Goal: Communication & Community: Answer question/provide support

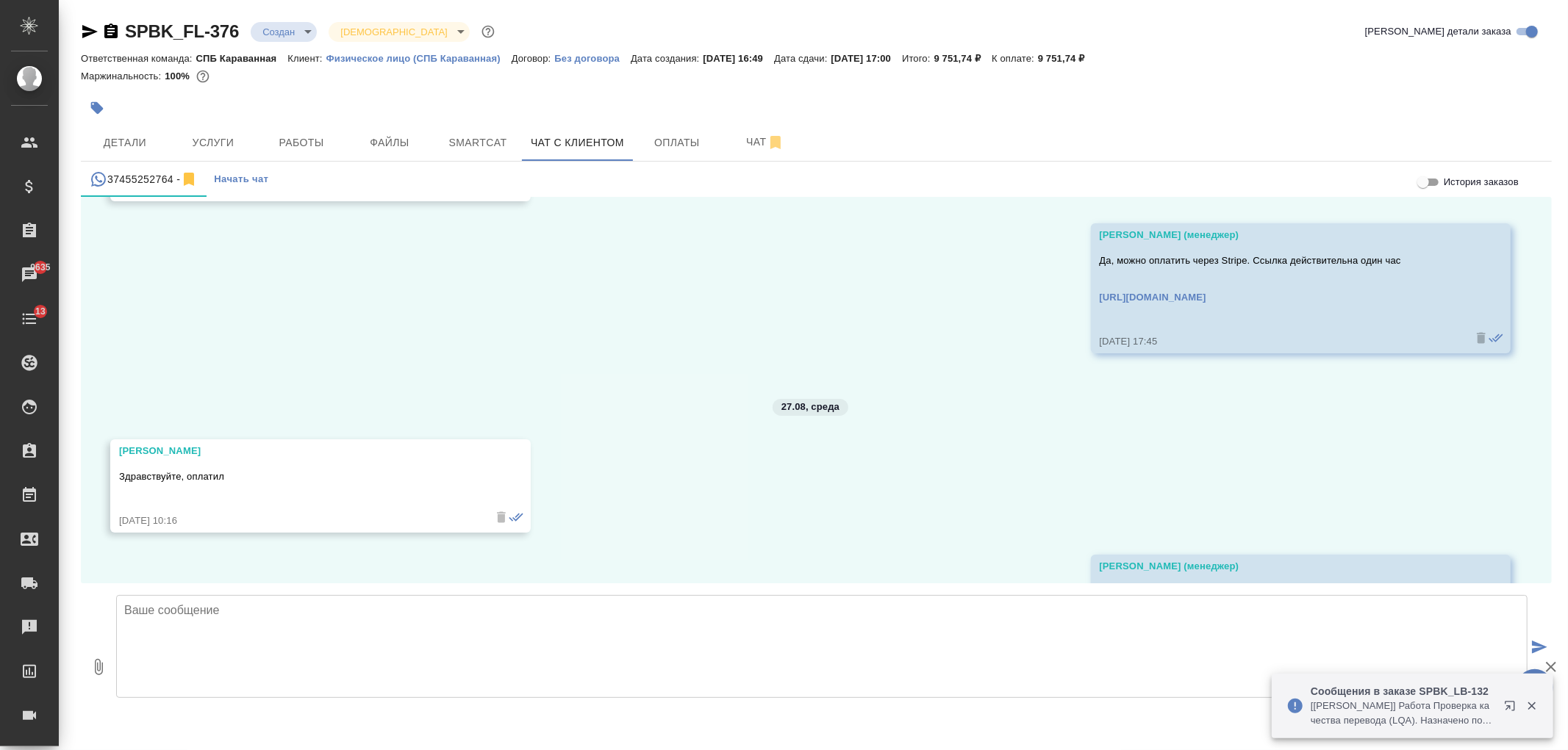
scroll to position [1537, 0]
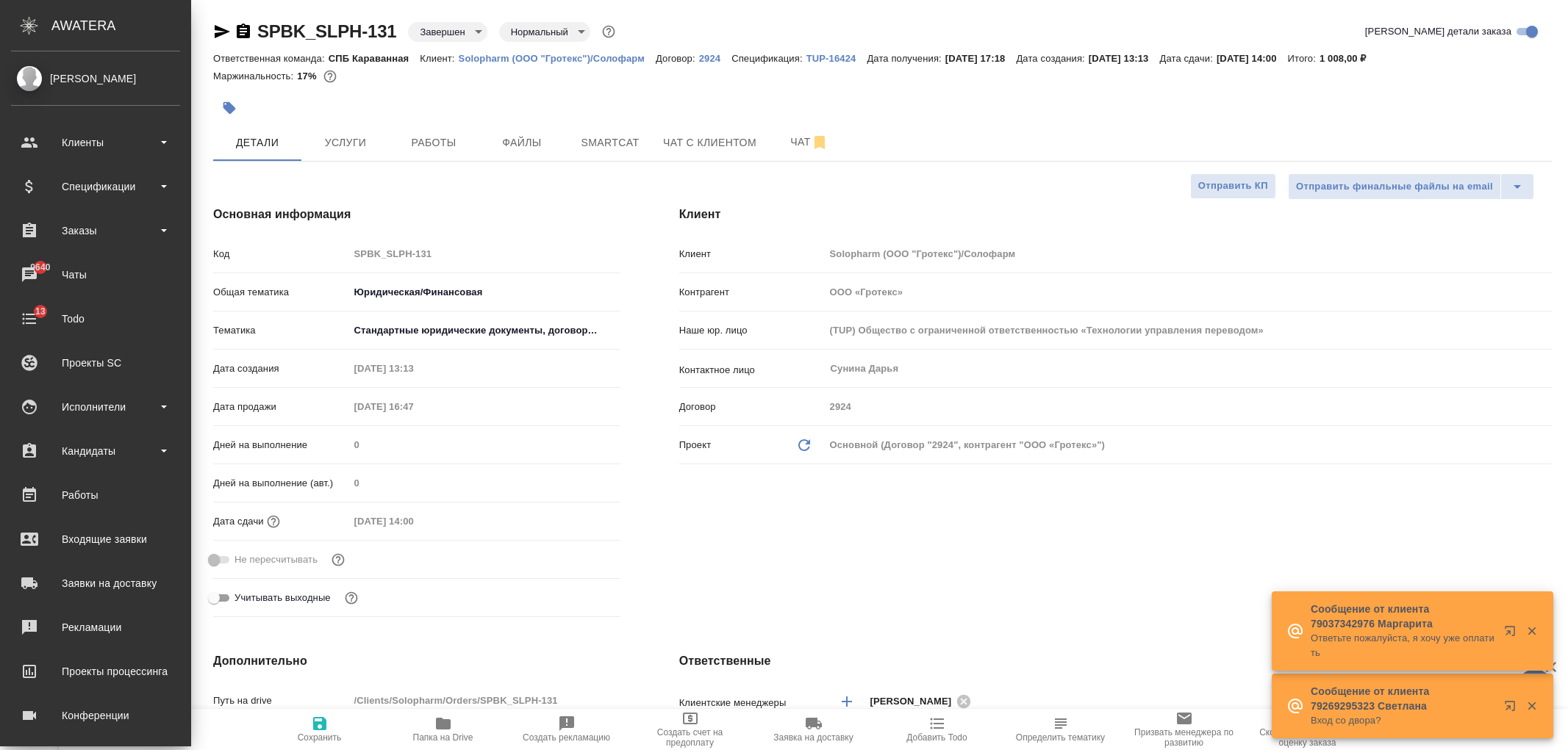
select select "RU"
click at [89, 276] on div "Чаты" at bounding box center [96, 274] width 169 height 22
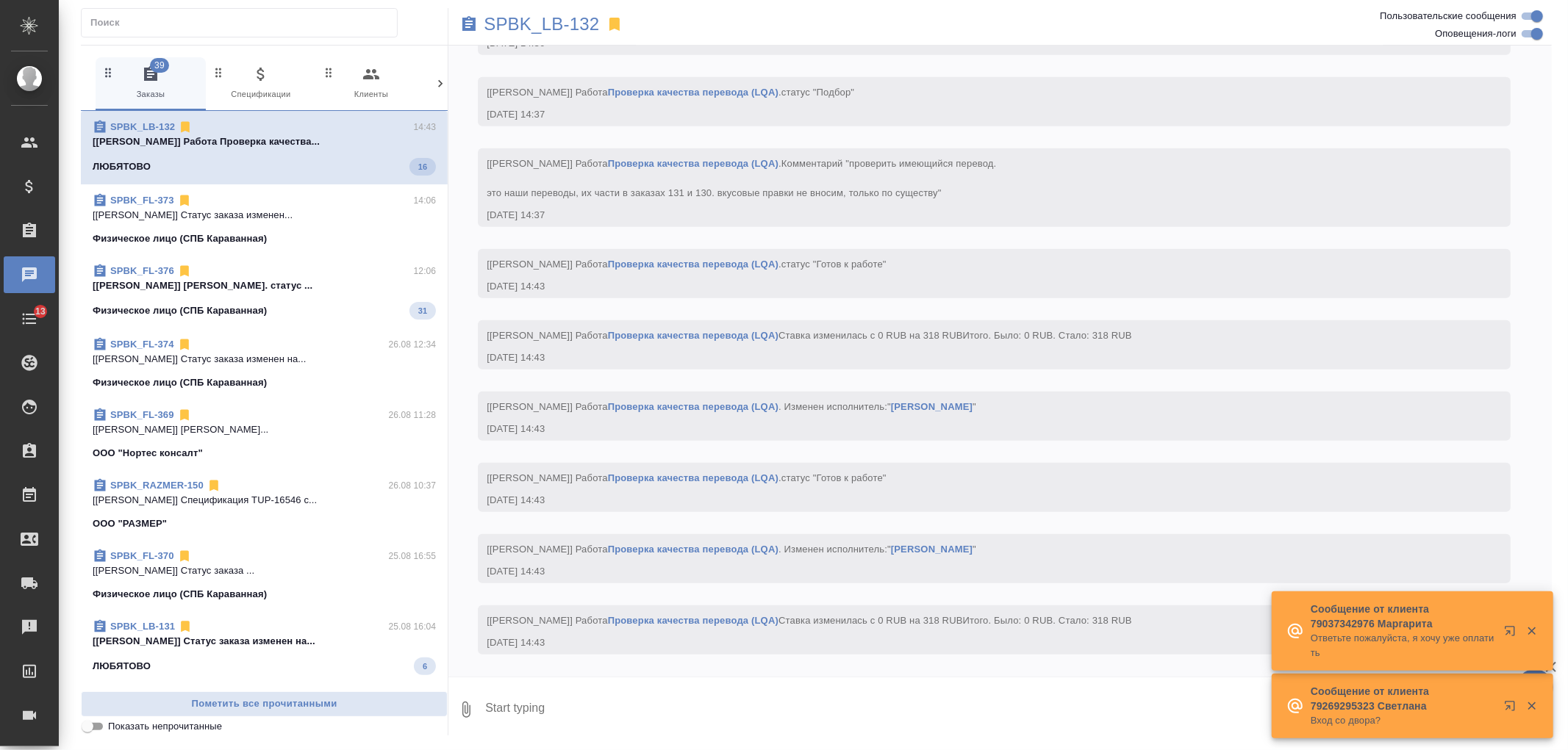
scroll to position [1137, 0]
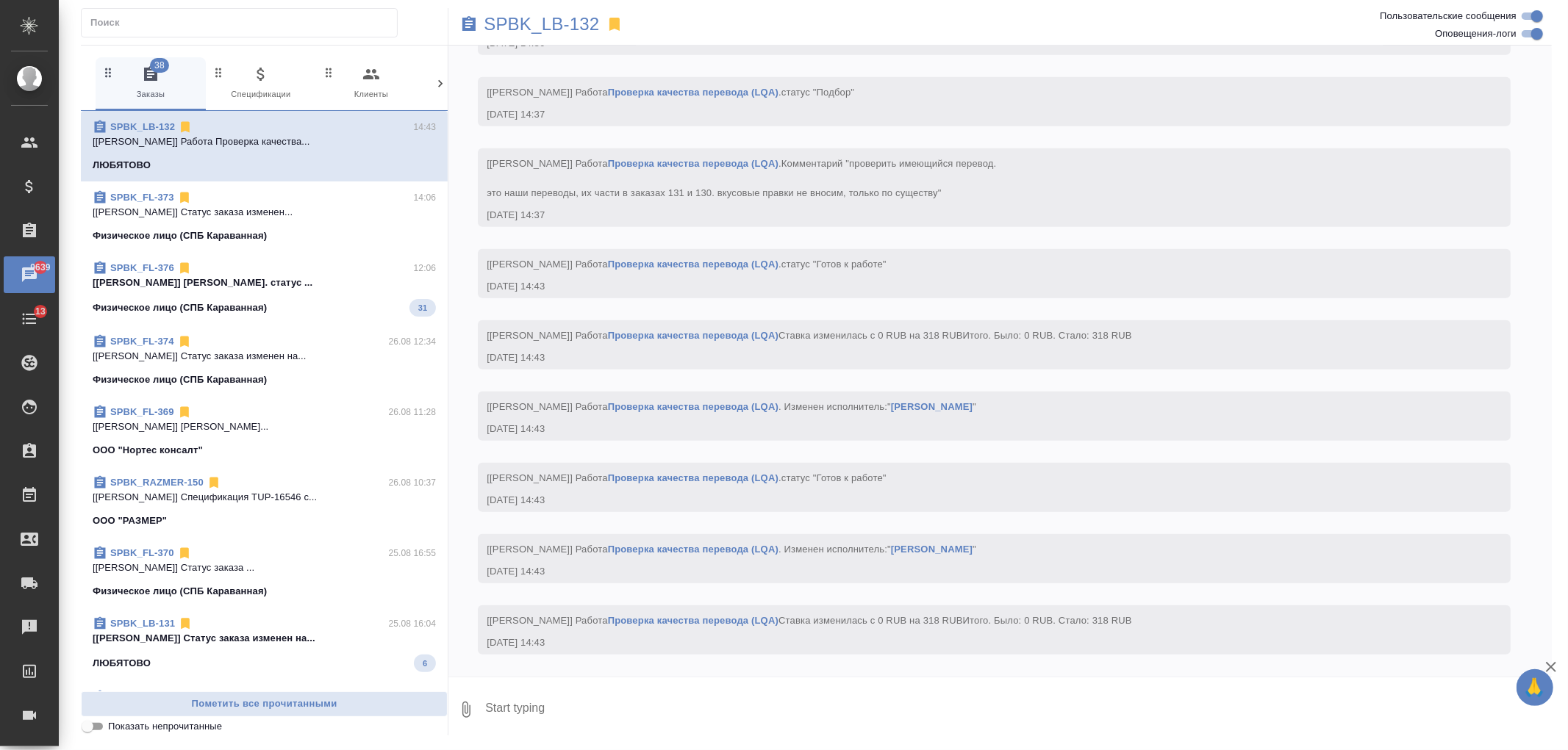
click at [446, 89] on icon at bounding box center [440, 84] width 14 height 14
click at [364, 74] on span "99+ Мессенджеры" at bounding box center [378, 83] width 98 height 36
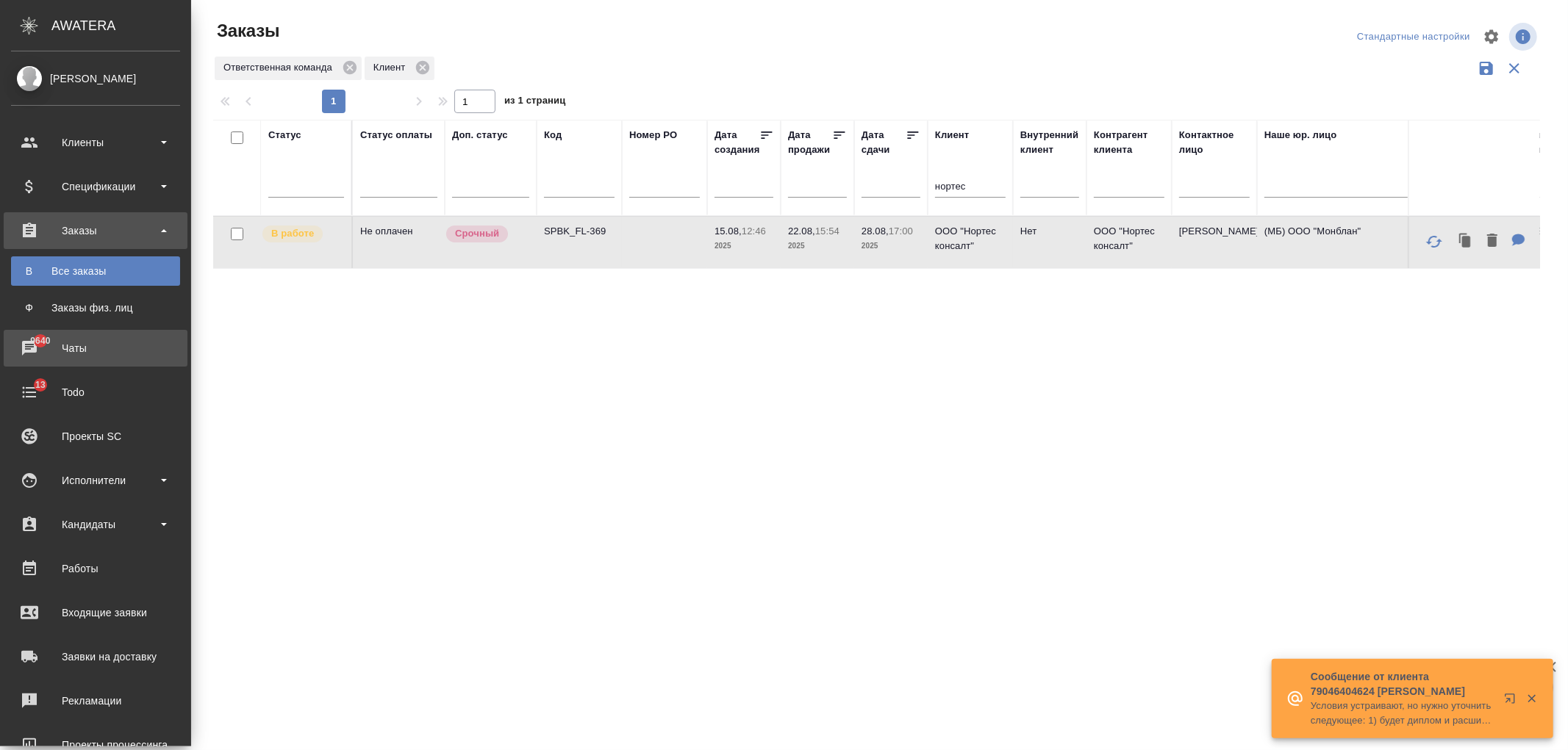
click at [101, 340] on div "Чаты" at bounding box center [96, 348] width 169 height 22
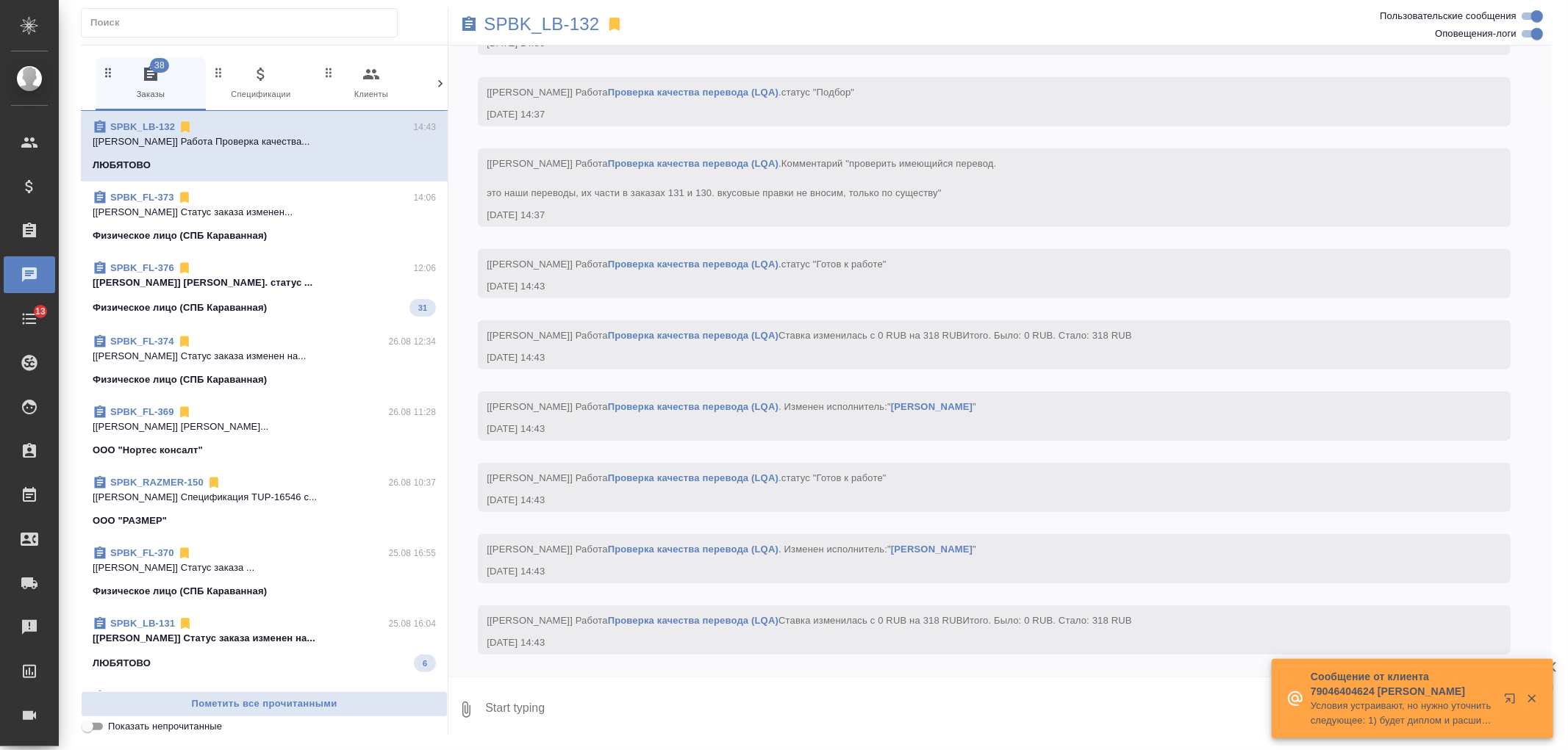
scroll to position [1137, 0]
click at [441, 85] on icon at bounding box center [440, 84] width 14 height 14
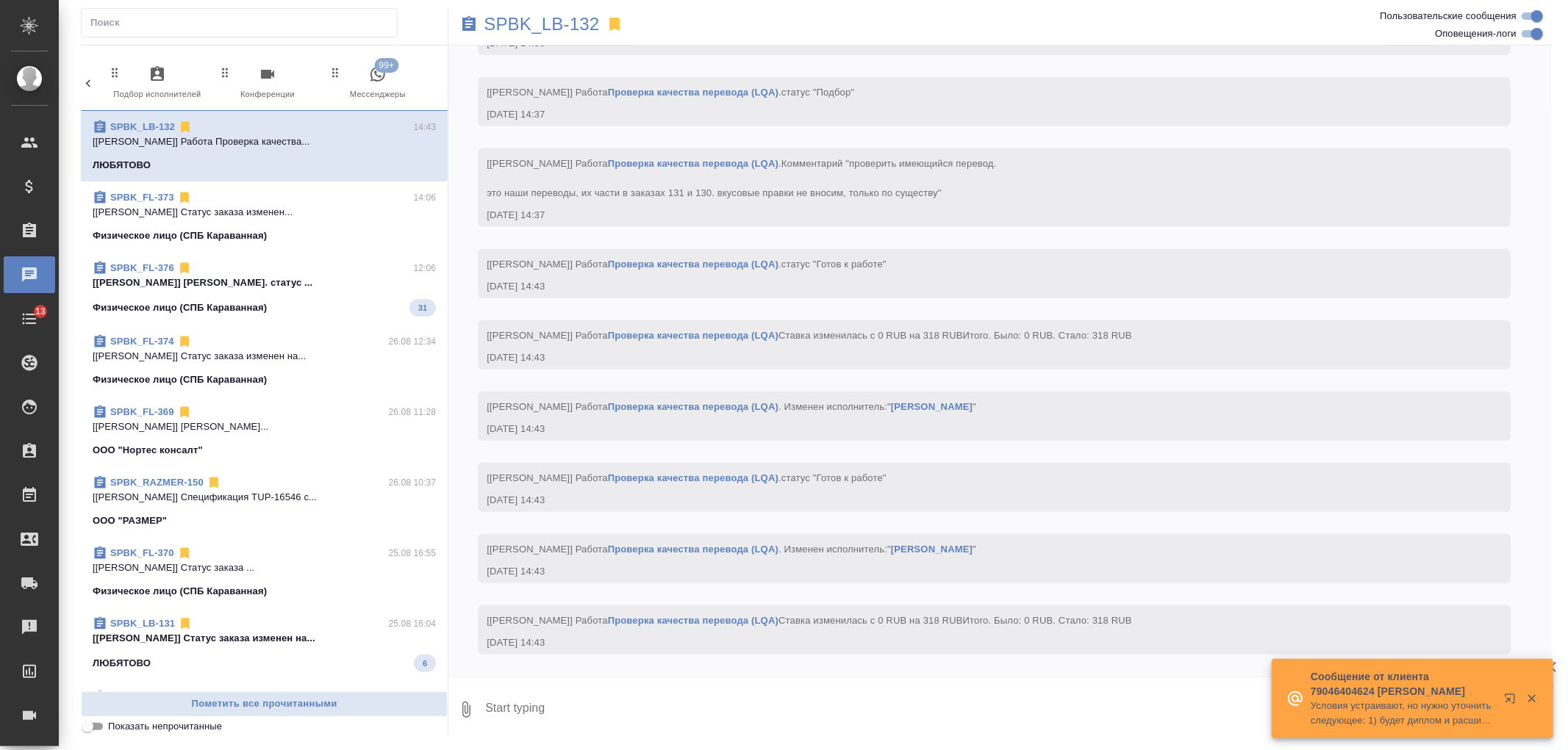
click at [377, 85] on span "99+ Мессенджеры" at bounding box center [378, 83] width 98 height 36
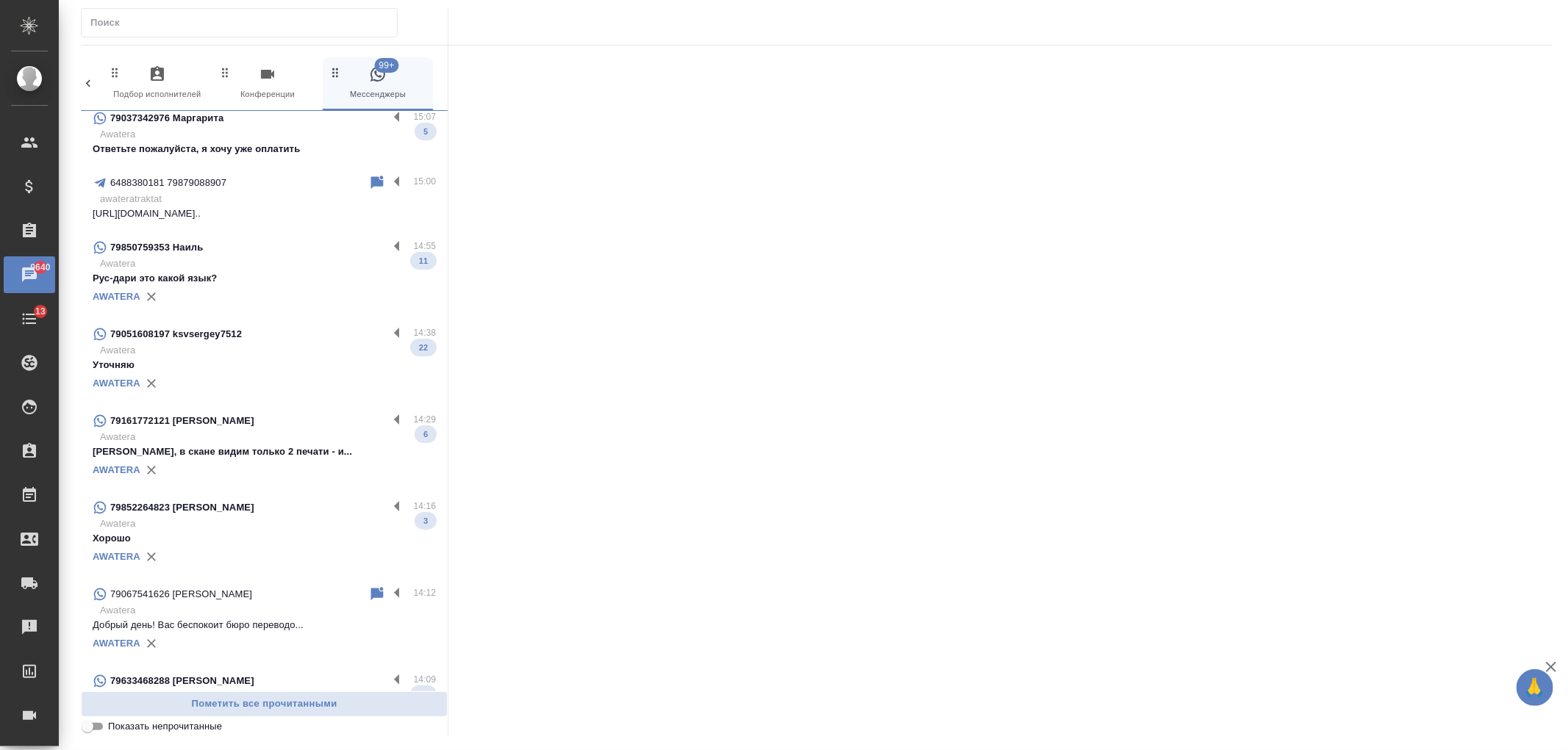
scroll to position [0, 0]
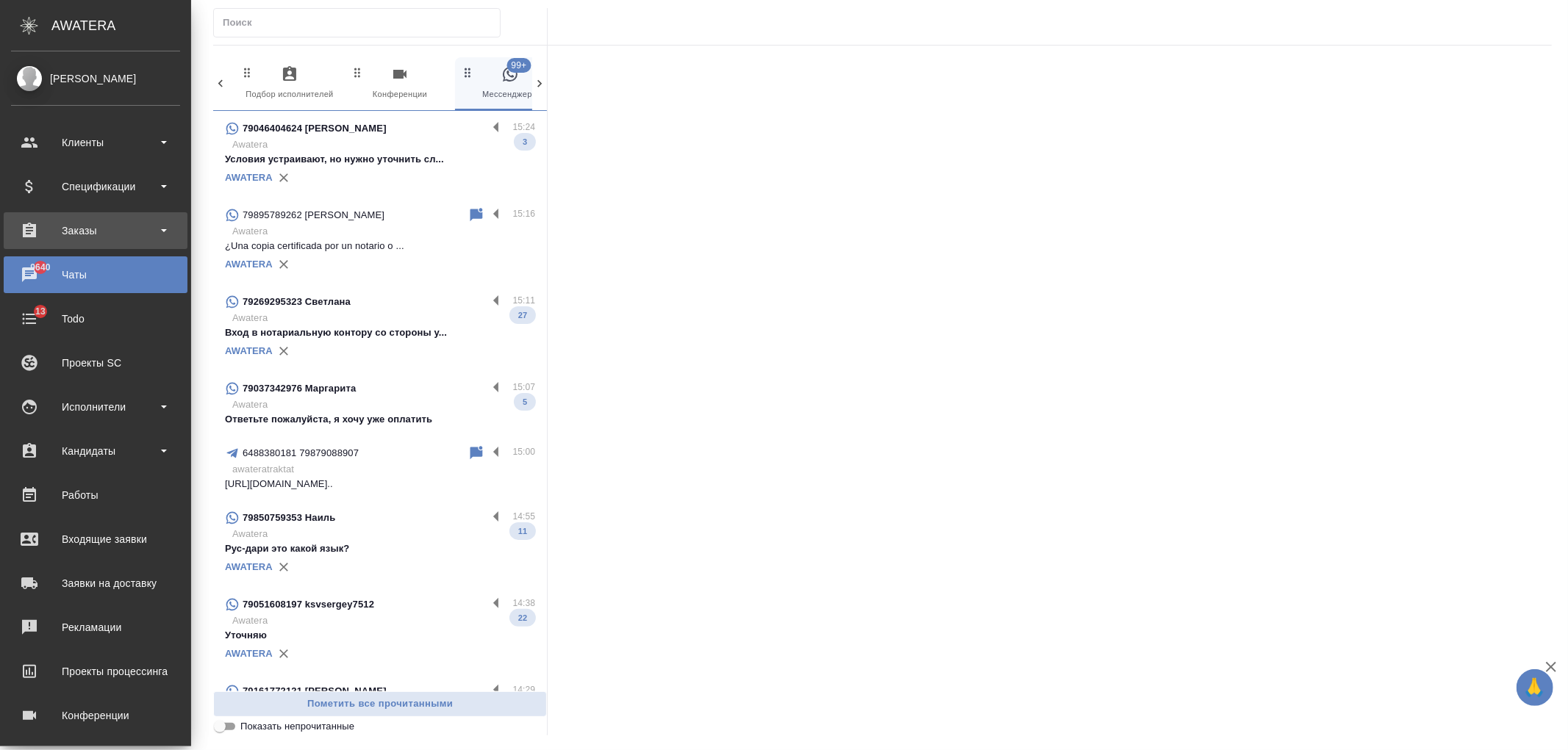
click at [97, 242] on div "Заказы" at bounding box center [96, 231] width 184 height 37
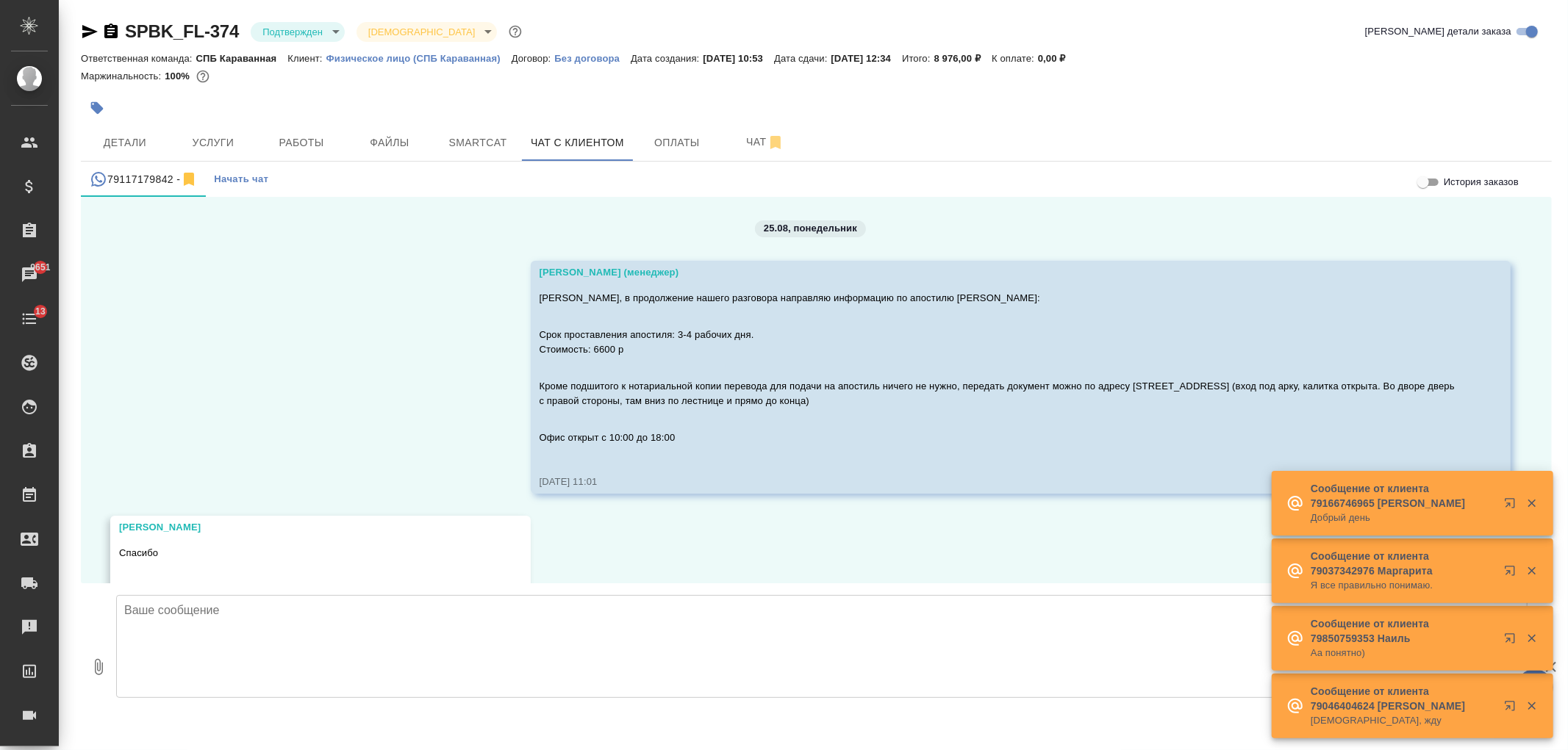
scroll to position [7455, 0]
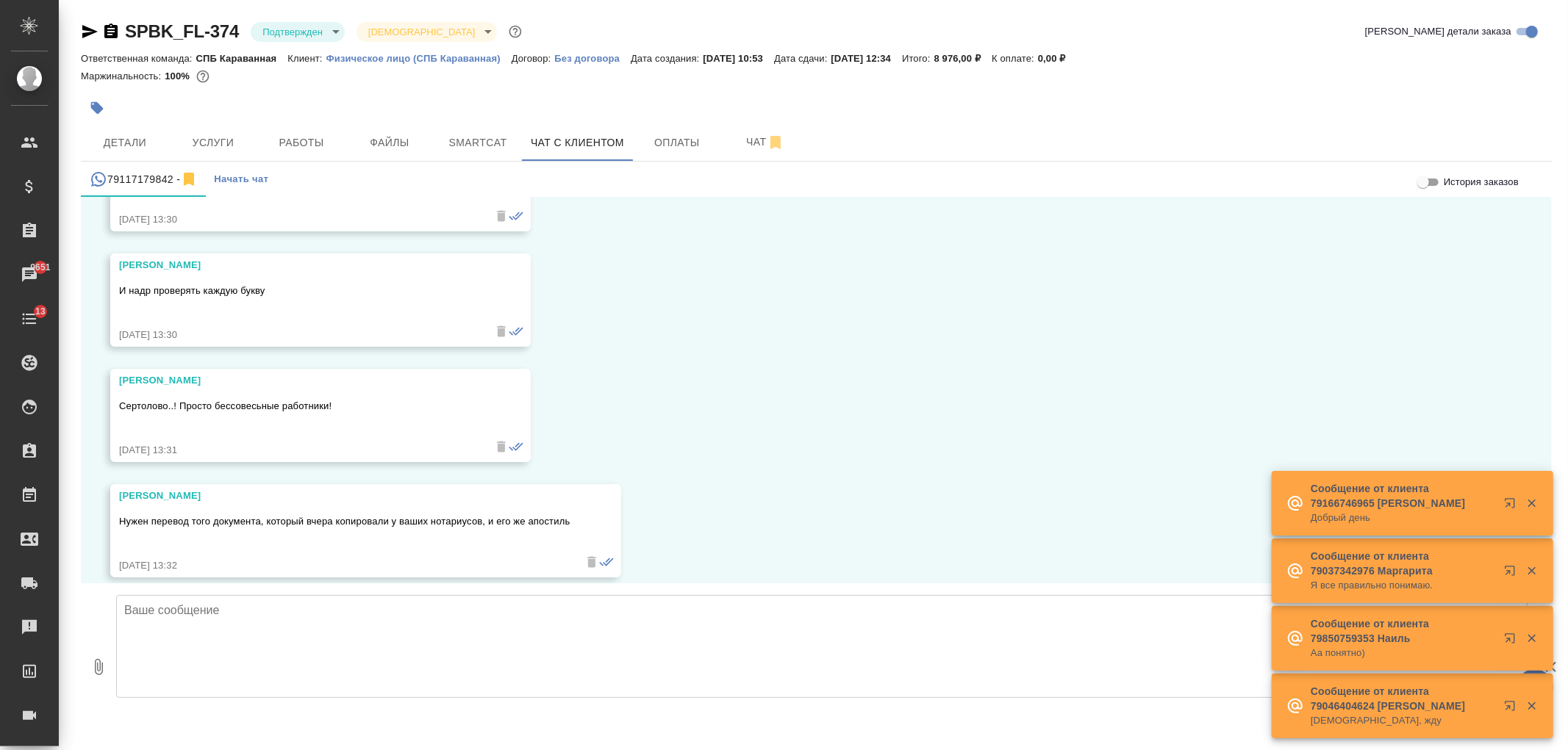
click at [372, 648] on textarea at bounding box center [821, 647] width 1411 height 103
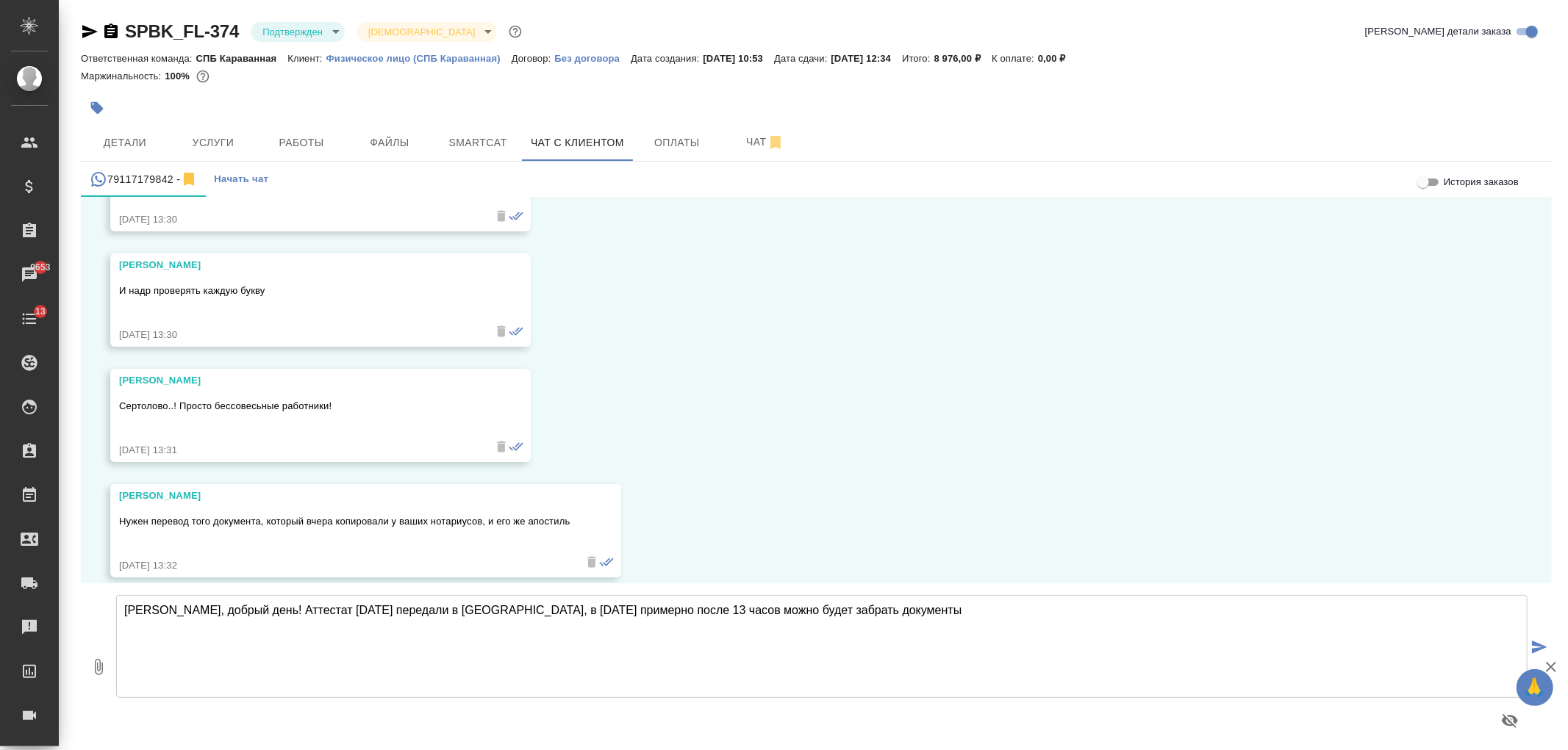
click at [648, 608] on textarea "Александра, добрый день! Аттестат сегодня передали в Минюст, в пятницу примерно…" at bounding box center [821, 647] width 1411 height 103
click at [642, 610] on textarea "Александра, добрый день! Аттестат сегодня передали в Минюст, в пятницу примерно…" at bounding box center [821, 647] width 1411 height 103
click at [905, 622] on textarea "Александра, добрый день! Аттестат сегодня передали в Минюст, в пятницу примерно…" at bounding box center [821, 647] width 1411 height 103
type textarea "Александра, добрый день! Аттестат сегодня передали в Минюст, в пятницу примерно…"
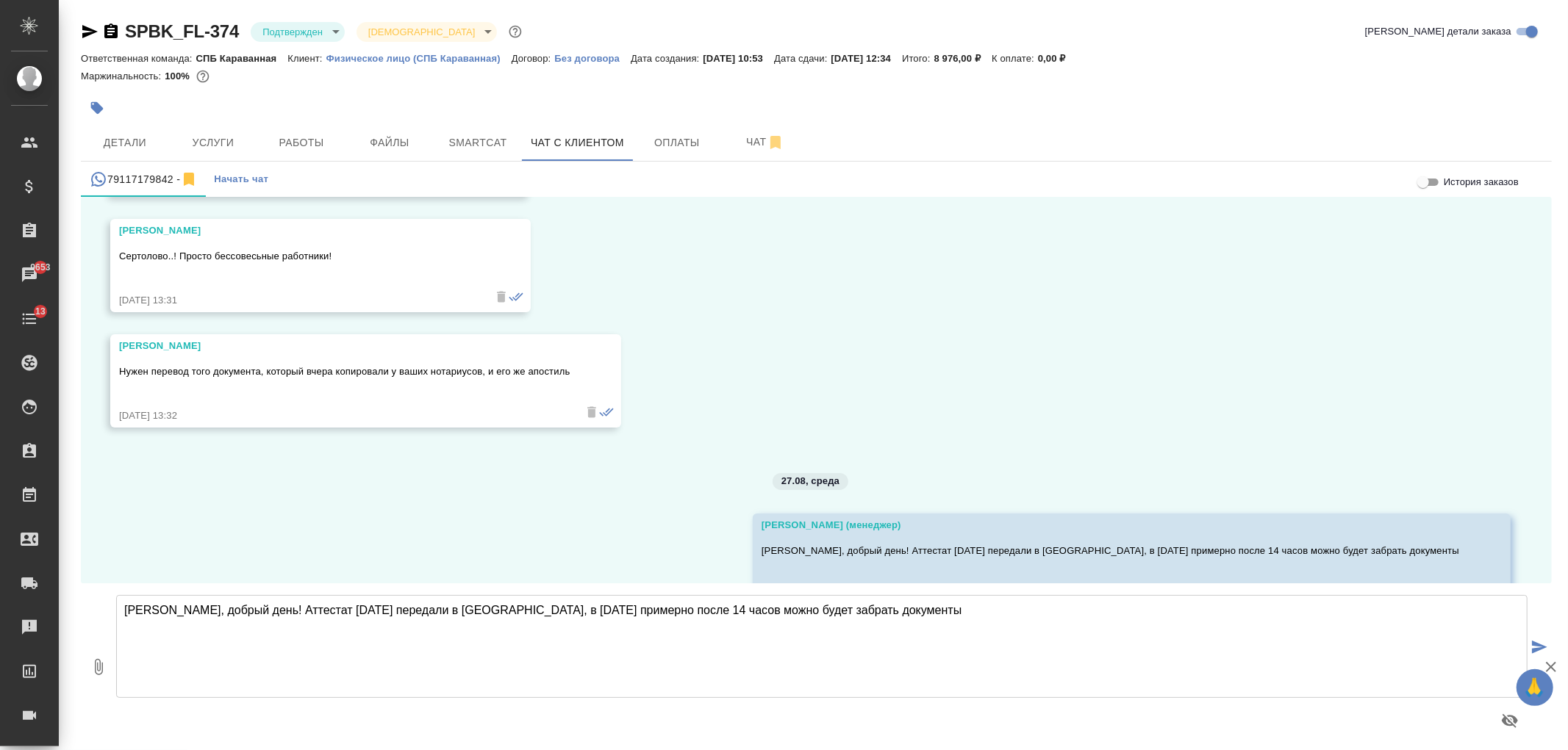
scroll to position [7633, 0]
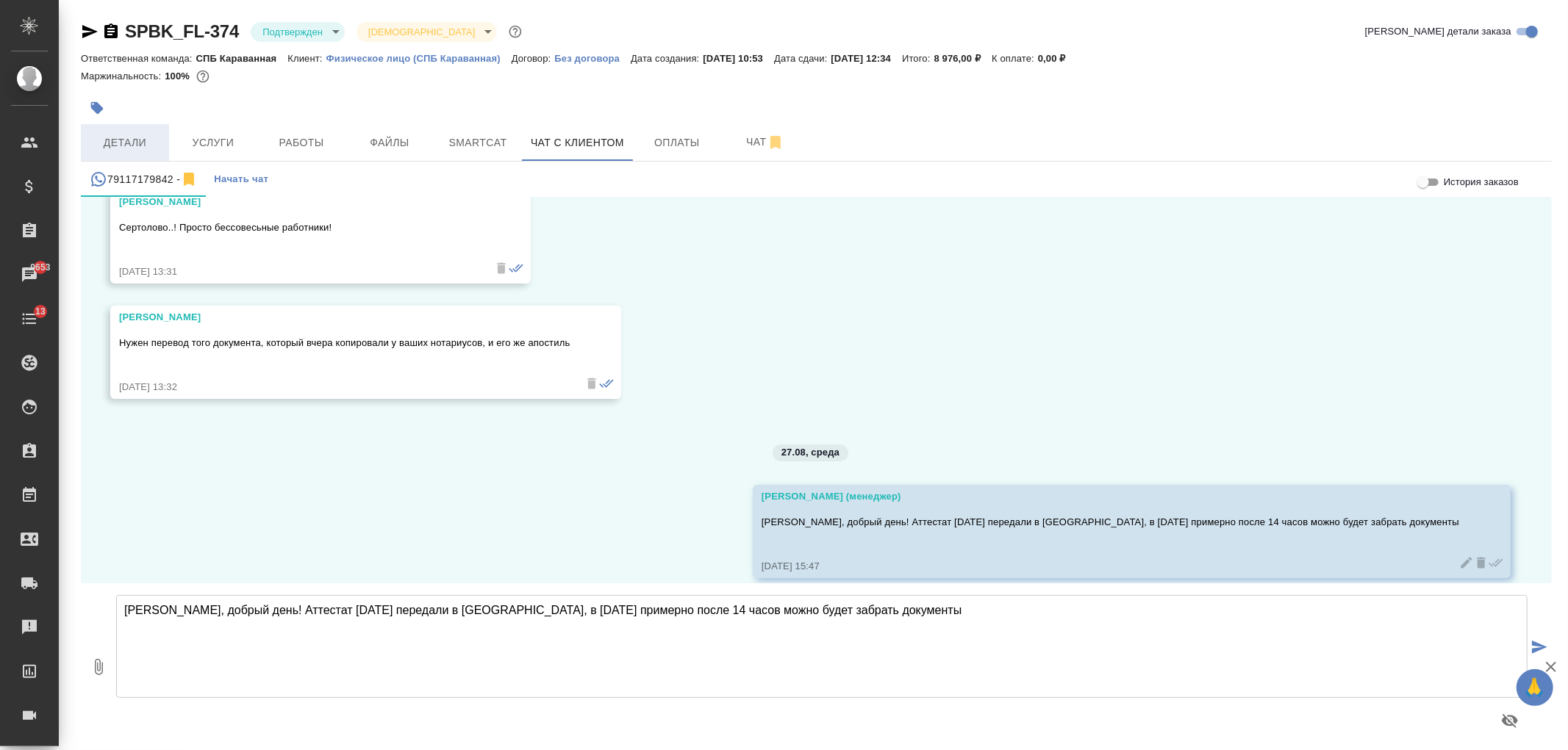
click at [97, 125] on button "Детали" at bounding box center [125, 142] width 89 height 37
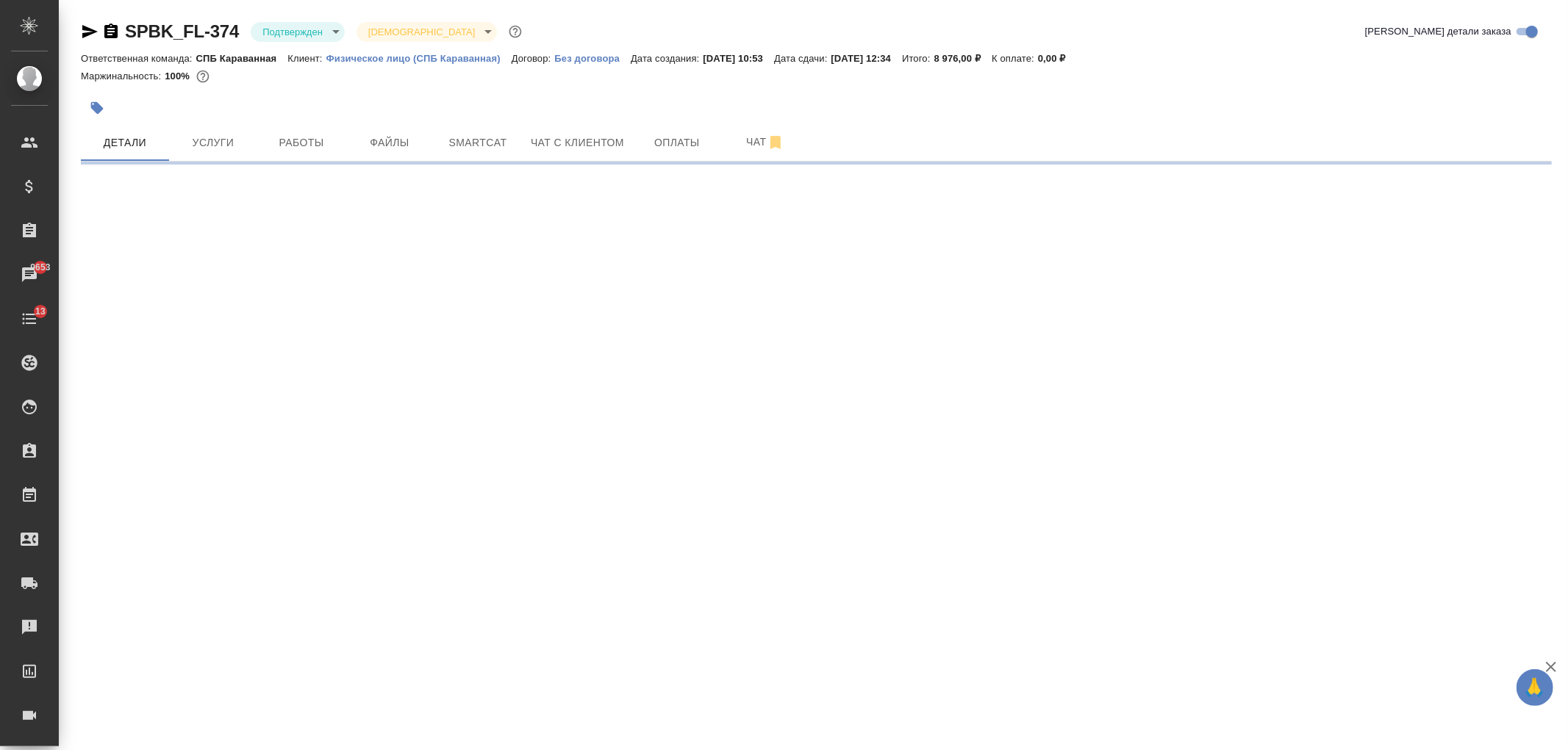
select select "RU"
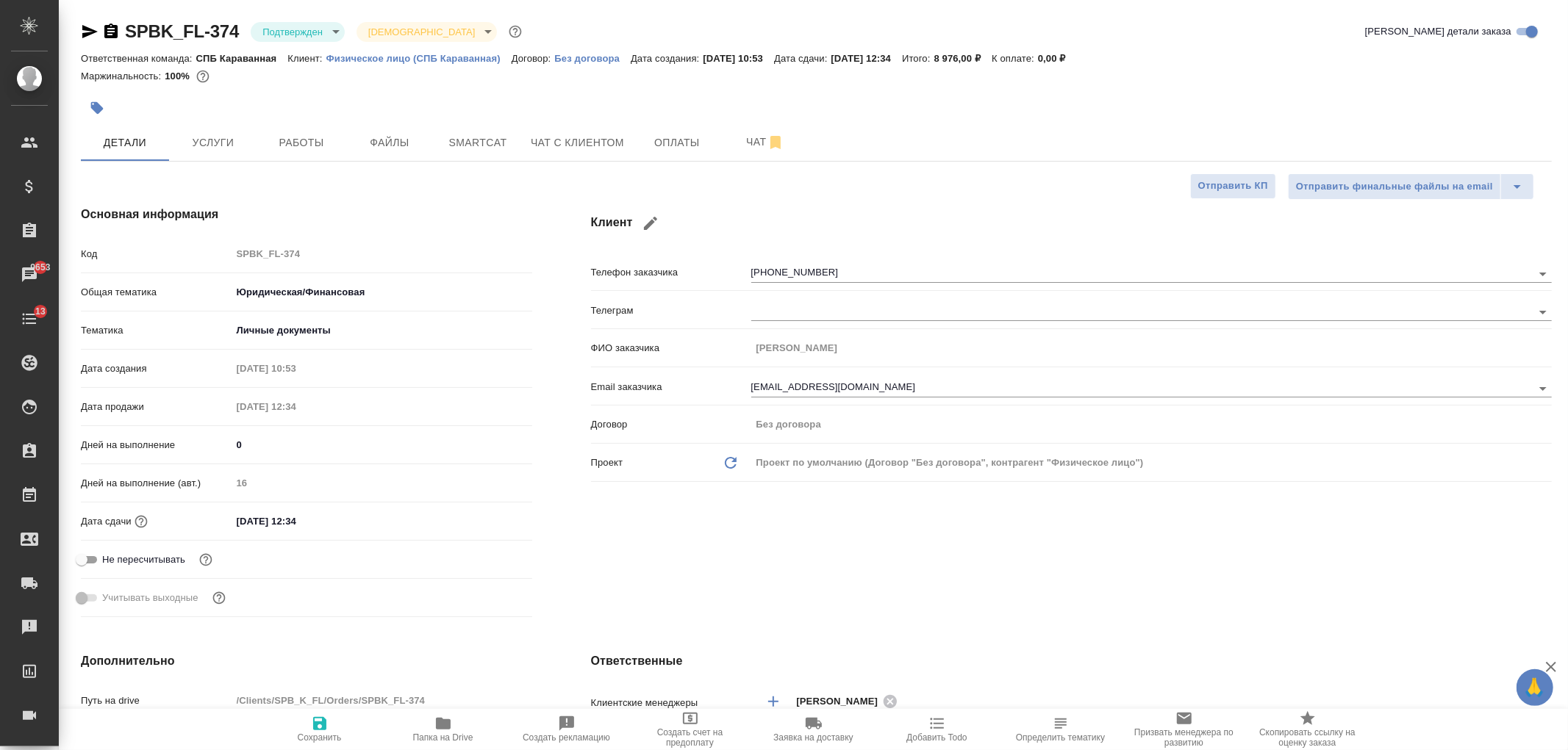
type textarea "x"
type input "[PERSON_NAME]"
type input "Касаткина Александра"
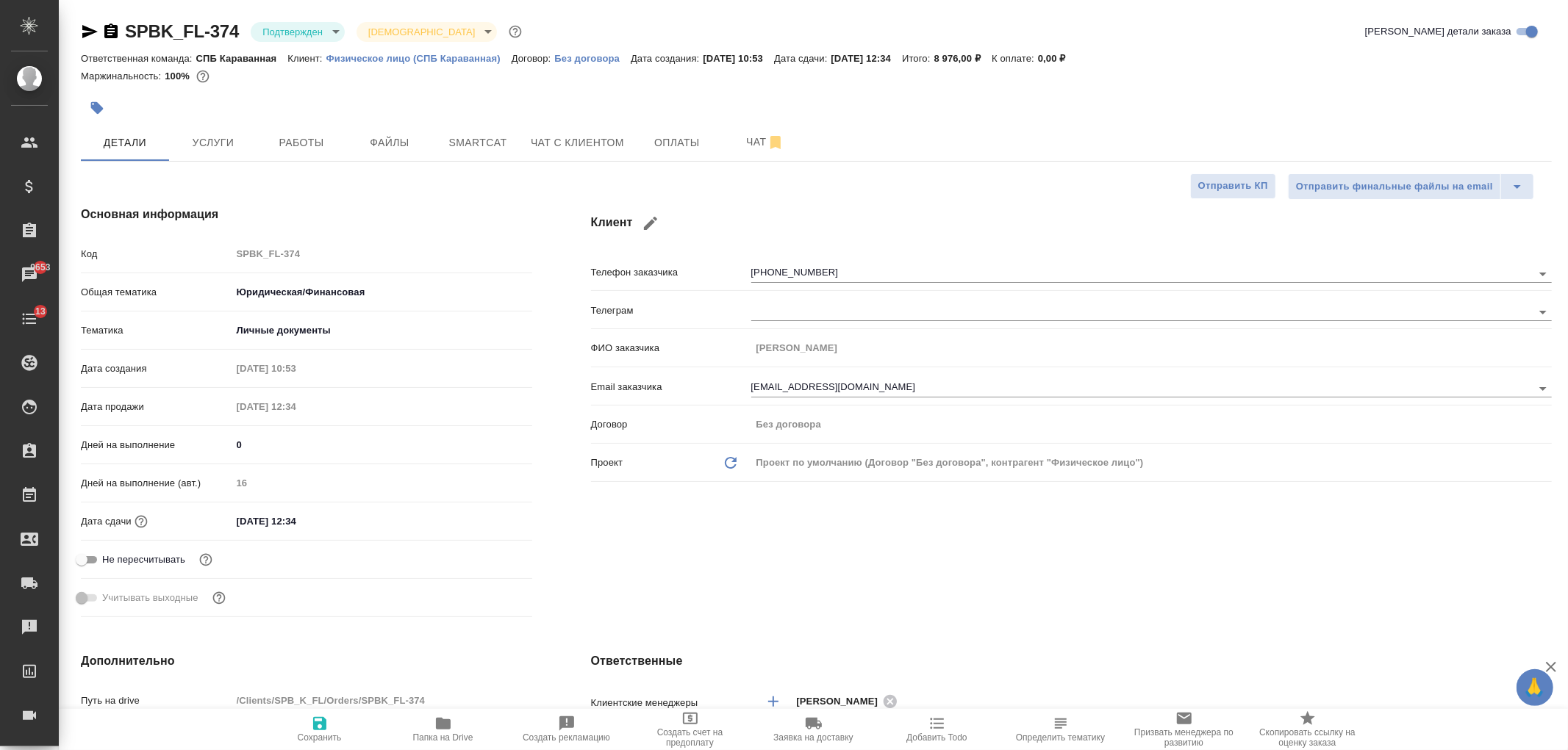
type textarea "x"
